Goal: Task Accomplishment & Management: Use online tool/utility

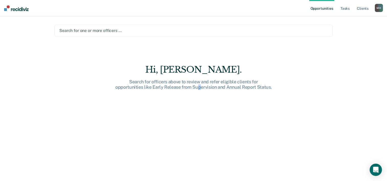
click at [199, 123] on div "Hi, [PERSON_NAME]. Search for officers above to review and refer eligible clien…" at bounding box center [194, 127] width 278 height 124
drag, startPoint x: 199, startPoint y: 123, endPoint x: 290, endPoint y: 106, distance: 92.6
click at [290, 106] on div "Hi, [PERSON_NAME]. Search for officers above to review and refer eligible clien…" at bounding box center [194, 127] width 278 height 124
click at [347, 7] on link "Tasks" at bounding box center [345, 8] width 11 height 16
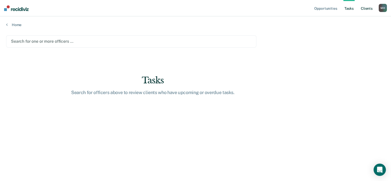
click at [369, 9] on link "Client s" at bounding box center [367, 8] width 14 height 16
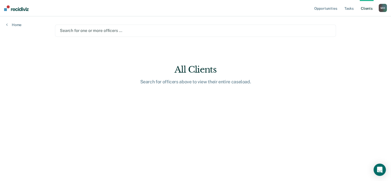
click at [289, 24] on main "Search for one or more officers … All Clients Search for officers above to view…" at bounding box center [195, 92] width 293 height 153
click at [198, 32] on div at bounding box center [195, 31] width 271 height 6
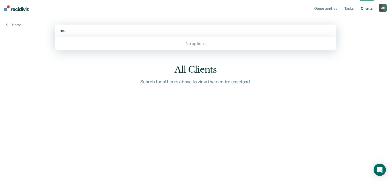
type input "m"
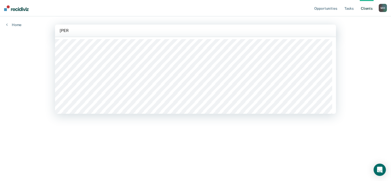
type input "[PERSON_NAME]"
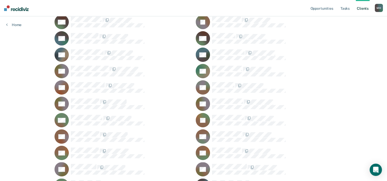
scroll to position [27, 0]
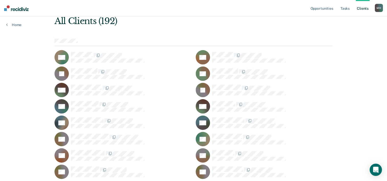
click at [63, 72] on icon at bounding box center [64, 72] width 17 height 18
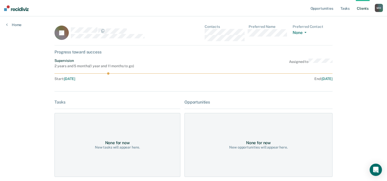
click at [112, 73] on icon at bounding box center [194, 73] width 278 height 2
drag, startPoint x: 109, startPoint y: 73, endPoint x: 46, endPoint y: 78, distance: 62.9
click at [46, 78] on div "Opportunities Tasks Client s [PERSON_NAME] [PERSON_NAME] Profile How it works L…" at bounding box center [193, 120] width 387 height 241
click at [302, 32] on button "None" at bounding box center [301, 33] width 16 height 6
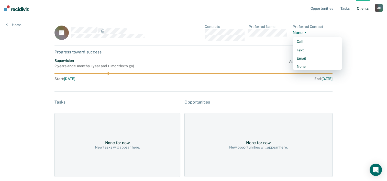
click at [302, 32] on button "None" at bounding box center [301, 33] width 16 height 6
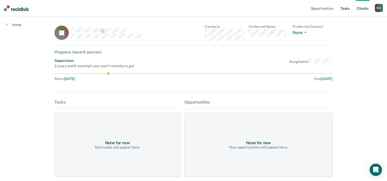
click at [343, 9] on link "Tasks" at bounding box center [345, 8] width 11 height 16
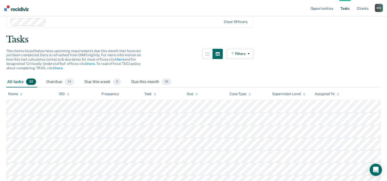
scroll to position [51, 0]
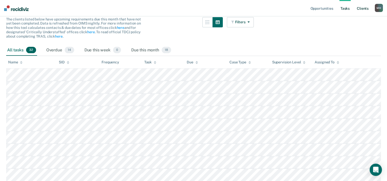
click at [366, 7] on link "Client s" at bounding box center [363, 8] width 14 height 16
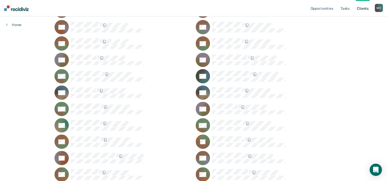
scroll to position [410, 0]
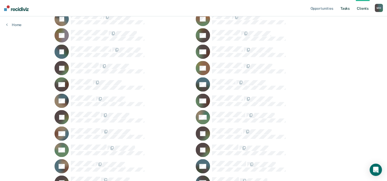
click at [342, 8] on link "Tasks" at bounding box center [345, 8] width 11 height 16
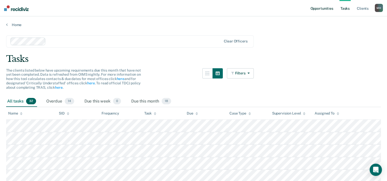
click at [323, 5] on link "Opportunities" at bounding box center [322, 8] width 25 height 16
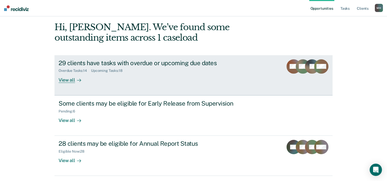
scroll to position [36, 0]
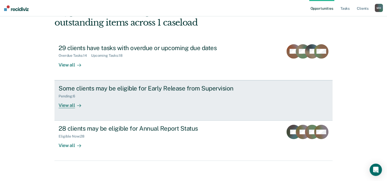
click at [213, 89] on div "Some clients may be eligible for Early Release from Supervision" at bounding box center [149, 88] width 180 height 7
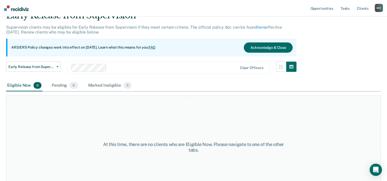
scroll to position [42, 0]
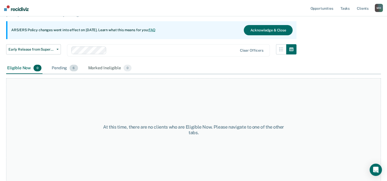
click at [62, 70] on div "Pending 6" at bounding box center [65, 68] width 28 height 11
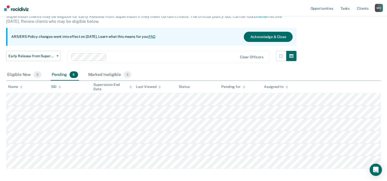
scroll to position [0, 0]
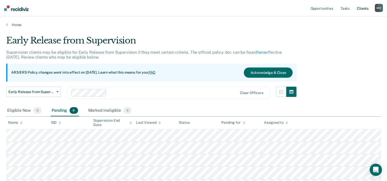
click at [369, 7] on link "Client s" at bounding box center [363, 8] width 14 height 16
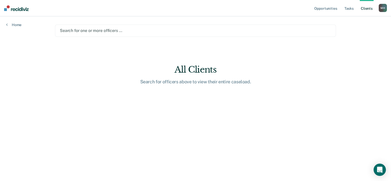
click at [108, 31] on div at bounding box center [195, 31] width 271 height 6
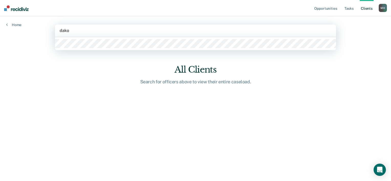
type input "dakot"
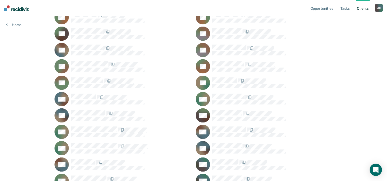
scroll to position [896, 0]
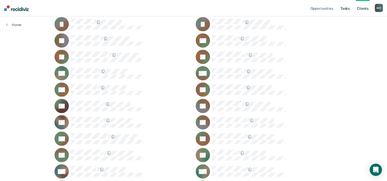
click at [346, 9] on link "Tasks" at bounding box center [345, 8] width 11 height 16
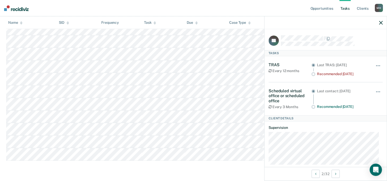
click at [380, 8] on div "M H" at bounding box center [379, 8] width 8 height 8
click at [364, 8] on link "Client s" at bounding box center [363, 8] width 14 height 16
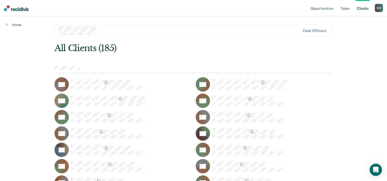
click at [374, 7] on ul "Opportunities Tasks Client s" at bounding box center [343, 8] width 66 height 16
click at [381, 7] on div "M H" at bounding box center [379, 8] width 8 height 8
click at [197, 44] on div "All Clients (185)" at bounding box center [166, 48] width 222 height 10
drag, startPoint x: 163, startPoint y: 21, endPoint x: 100, endPoint y: 28, distance: 62.9
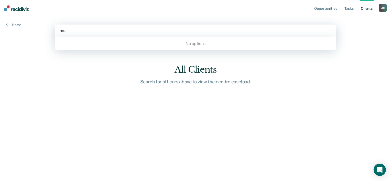
type input "m"
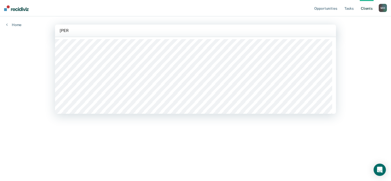
type input "[PERSON_NAME]"
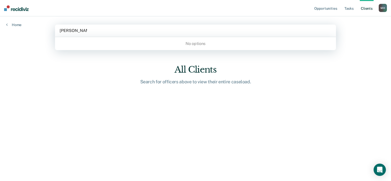
type input "[PERSON_NAME]"
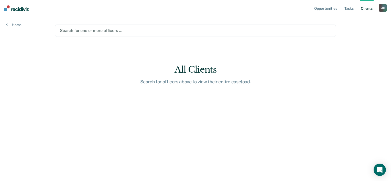
drag, startPoint x: 144, startPoint y: 28, endPoint x: 48, endPoint y: 27, distance: 96.0
click at [46, 27] on div "Opportunities Tasks Client s [PERSON_NAME] [PERSON_NAME] Profile How it works L…" at bounding box center [195, 90] width 391 height 181
click at [192, 33] on div "Search for one or more officers …" at bounding box center [195, 31] width 281 height 12
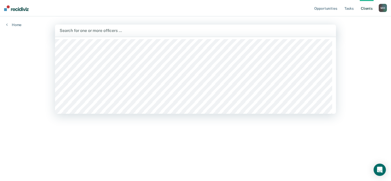
click at [204, 32] on div at bounding box center [196, 31] width 272 height 6
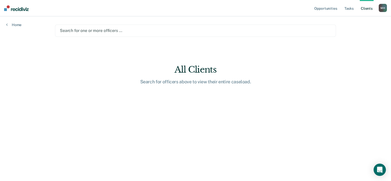
click at [204, 32] on div at bounding box center [195, 31] width 271 height 6
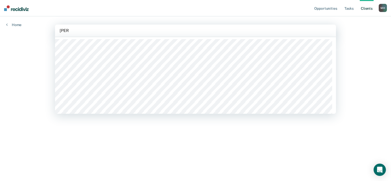
type input "[PERSON_NAME]"
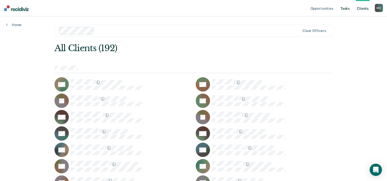
click at [349, 8] on link "Tasks" at bounding box center [345, 8] width 11 height 16
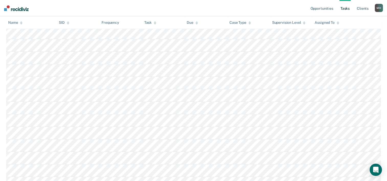
scroll to position [282, 0]
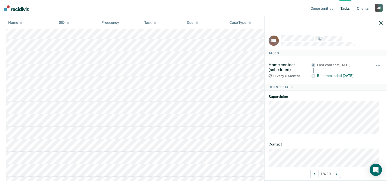
click at [285, 76] on div "1 Every 6 Months" at bounding box center [290, 76] width 43 height 4
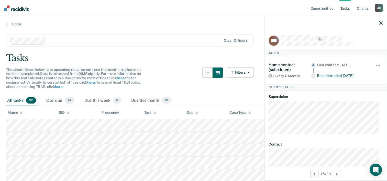
scroll to position [0, 0]
click at [85, 74] on span "The clients listed below have upcoming requirements due this month that have no…" at bounding box center [73, 78] width 135 height 21
click at [337, 175] on button "Next Client" at bounding box center [337, 174] width 8 height 8
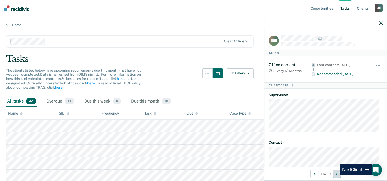
click at [337, 175] on button "Next Client" at bounding box center [337, 174] width 8 height 8
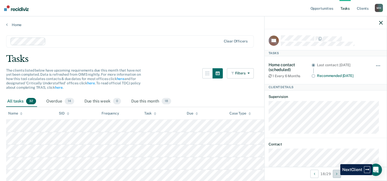
click at [337, 175] on button "Next Client" at bounding box center [337, 174] width 8 height 8
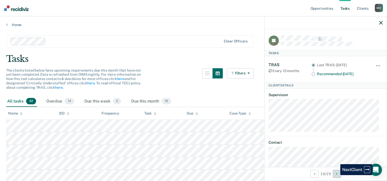
click at [337, 175] on button "Next Client" at bounding box center [337, 174] width 8 height 8
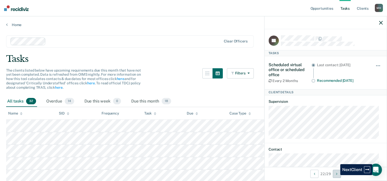
click at [337, 175] on button "Next Client" at bounding box center [337, 174] width 8 height 8
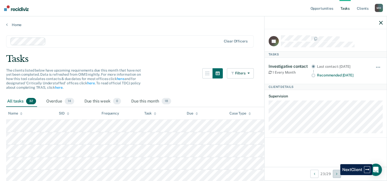
click at [337, 175] on button "Next Client" at bounding box center [337, 174] width 8 height 8
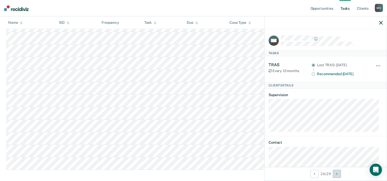
scroll to position [358, 0]
